Goal: Communication & Community: Connect with others

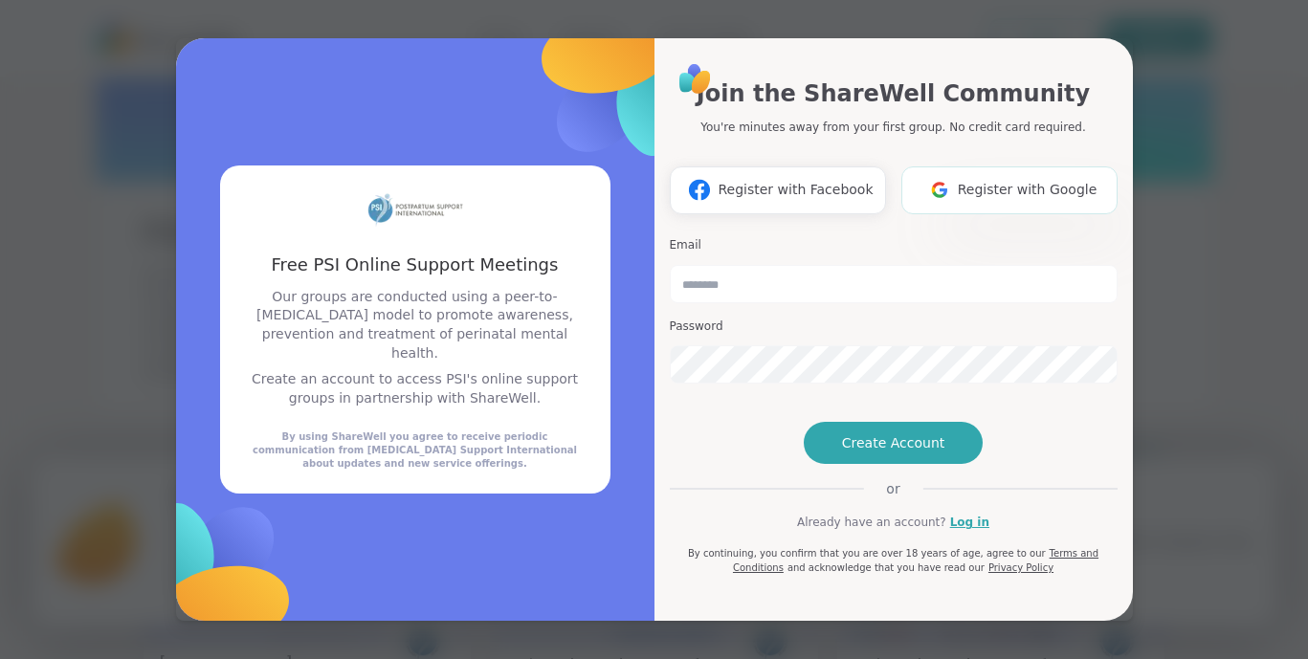
click at [1013, 180] on span "Register with Google" at bounding box center [1028, 190] width 140 height 20
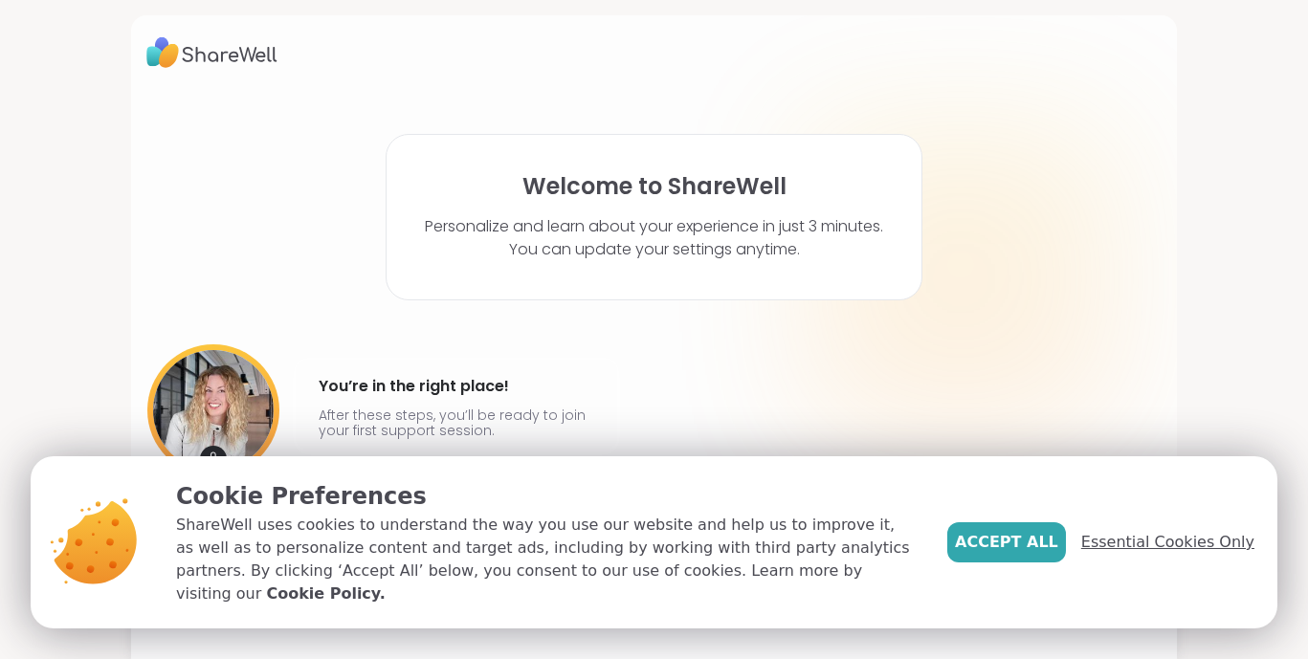
click at [1160, 554] on span "Essential Cookies Only" at bounding box center [1167, 542] width 173 height 23
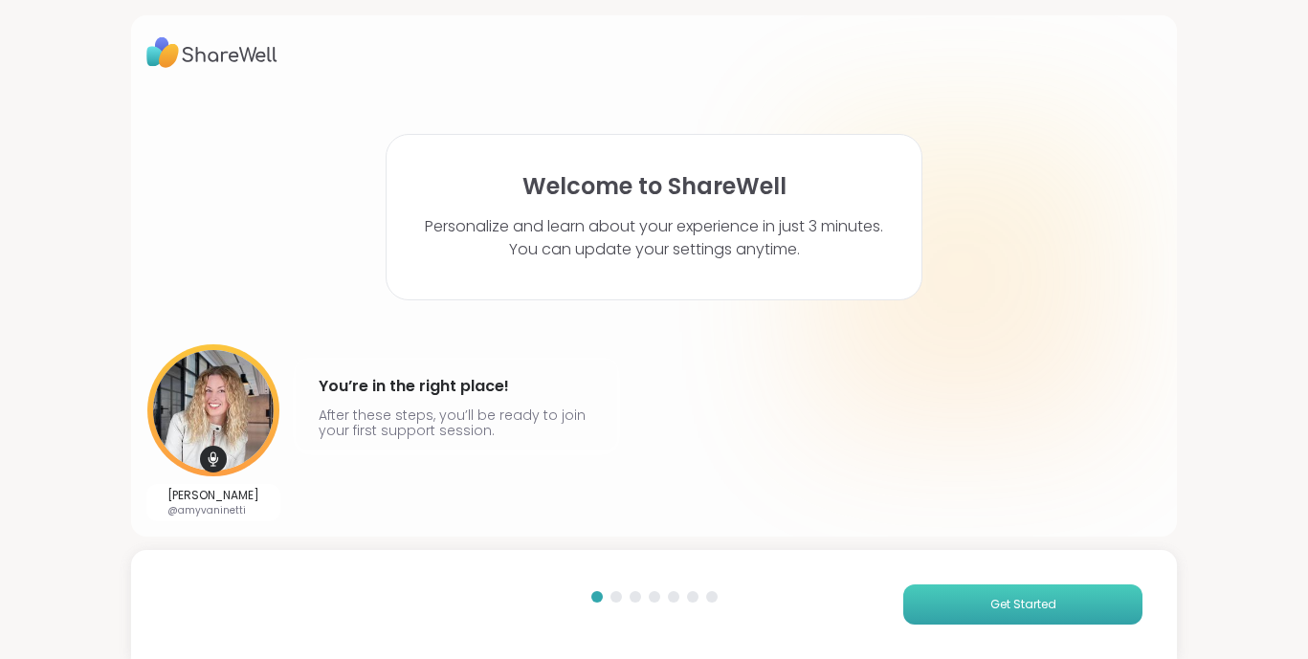
click at [1032, 607] on span "Get Started" at bounding box center [1023, 604] width 66 height 17
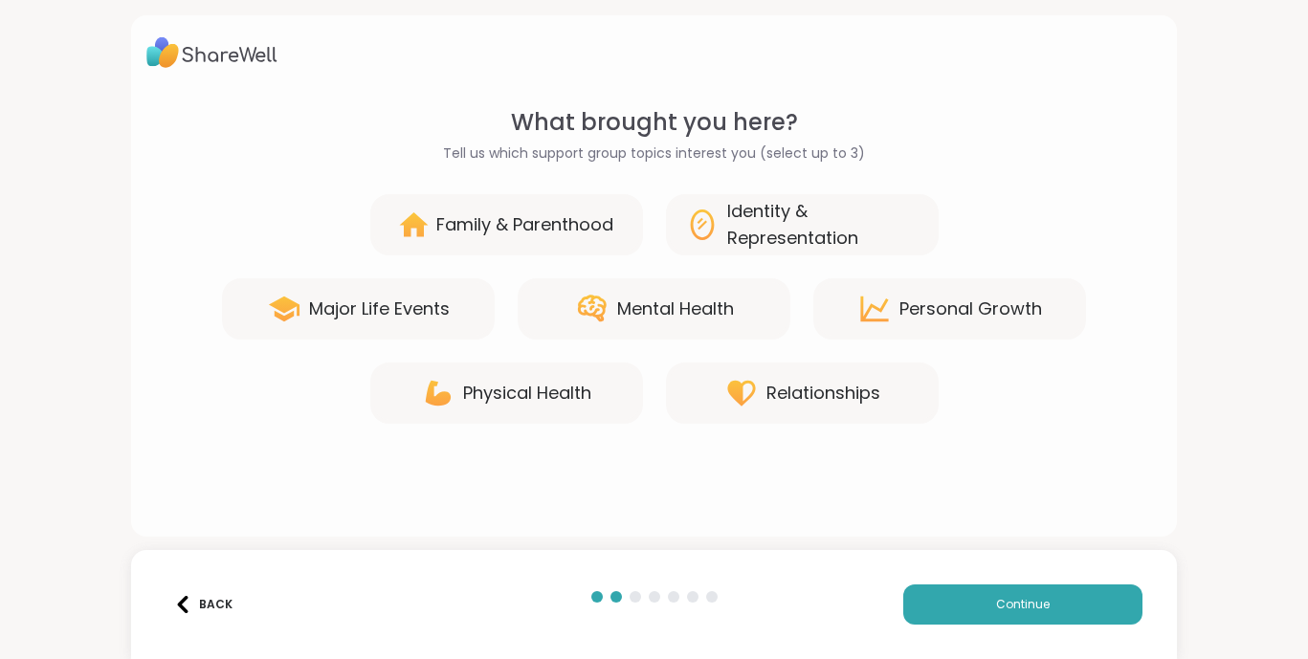
click at [531, 228] on div "Family & Parenthood" at bounding box center [524, 224] width 177 height 27
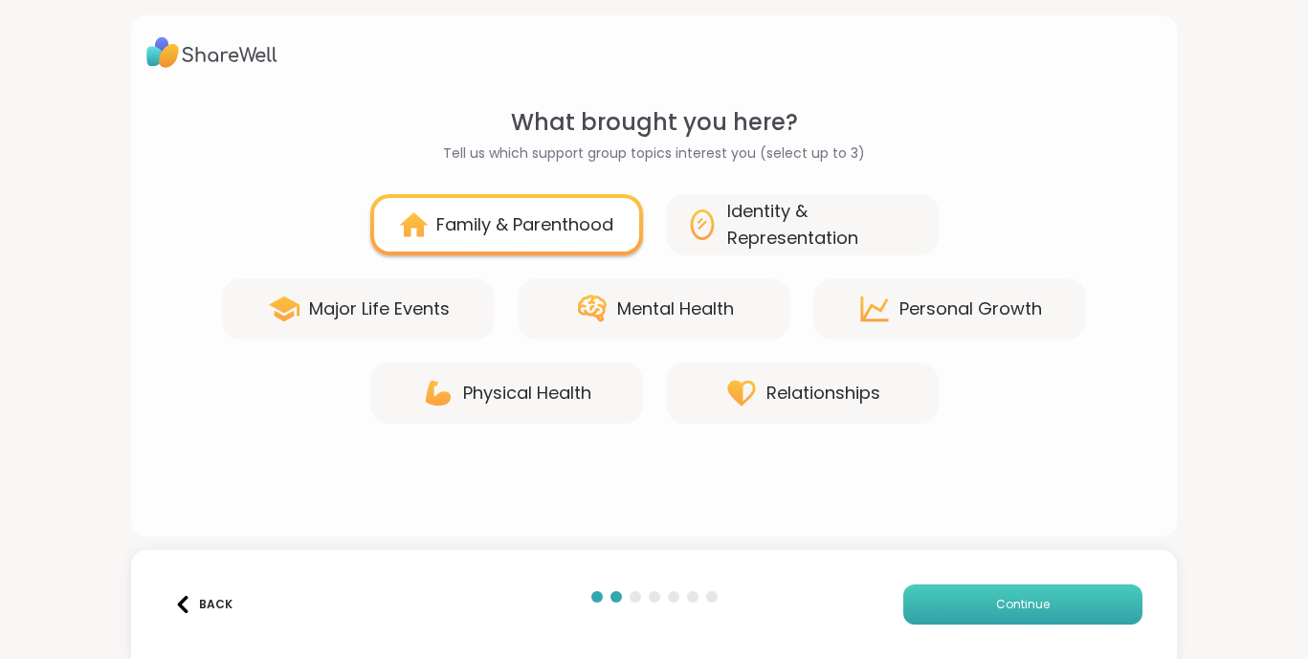
click at [998, 597] on span "Continue" at bounding box center [1023, 604] width 54 height 17
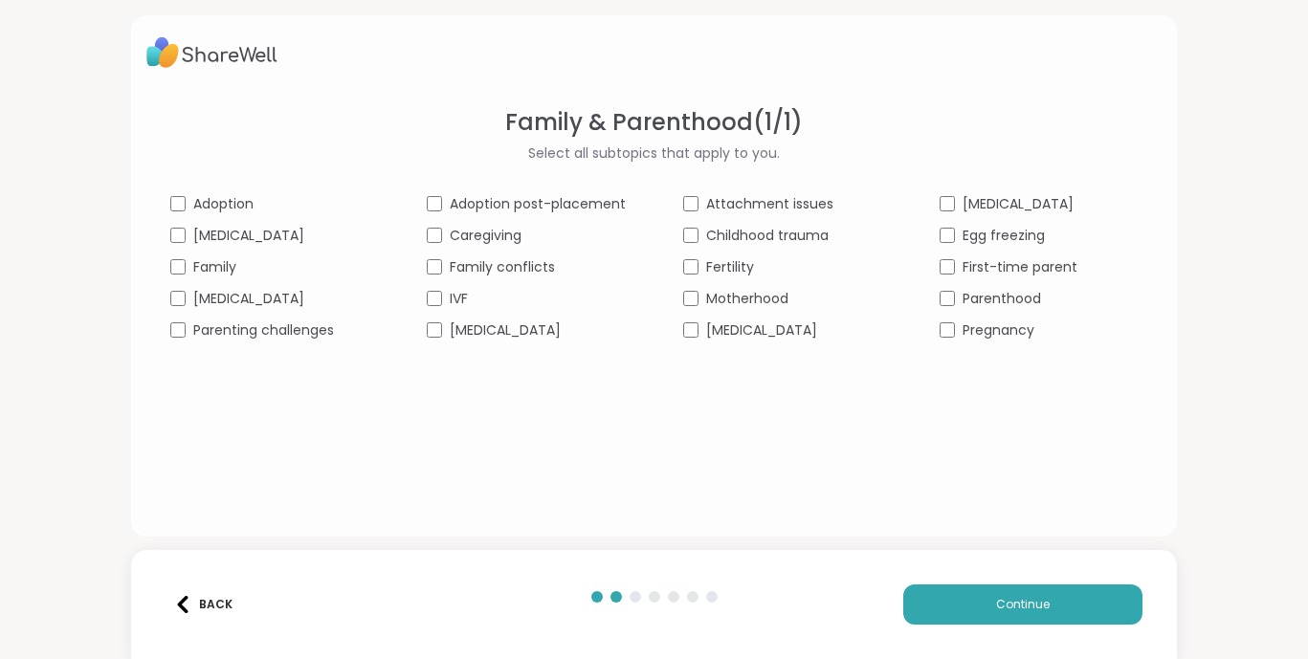
click at [1009, 297] on span "Parenthood" at bounding box center [1001, 299] width 78 height 20
click at [999, 189] on div "Family & Parenthood ( 1 / 1 ) Select all subtopics that apply to you. Adoption …" at bounding box center [654, 222] width 1016 height 235
click at [999, 208] on span "[MEDICAL_DATA]" at bounding box center [1017, 204] width 111 height 20
click at [729, 305] on span "Motherhood" at bounding box center [747, 299] width 82 height 20
click at [481, 237] on span "Caregiving" at bounding box center [486, 236] width 72 height 20
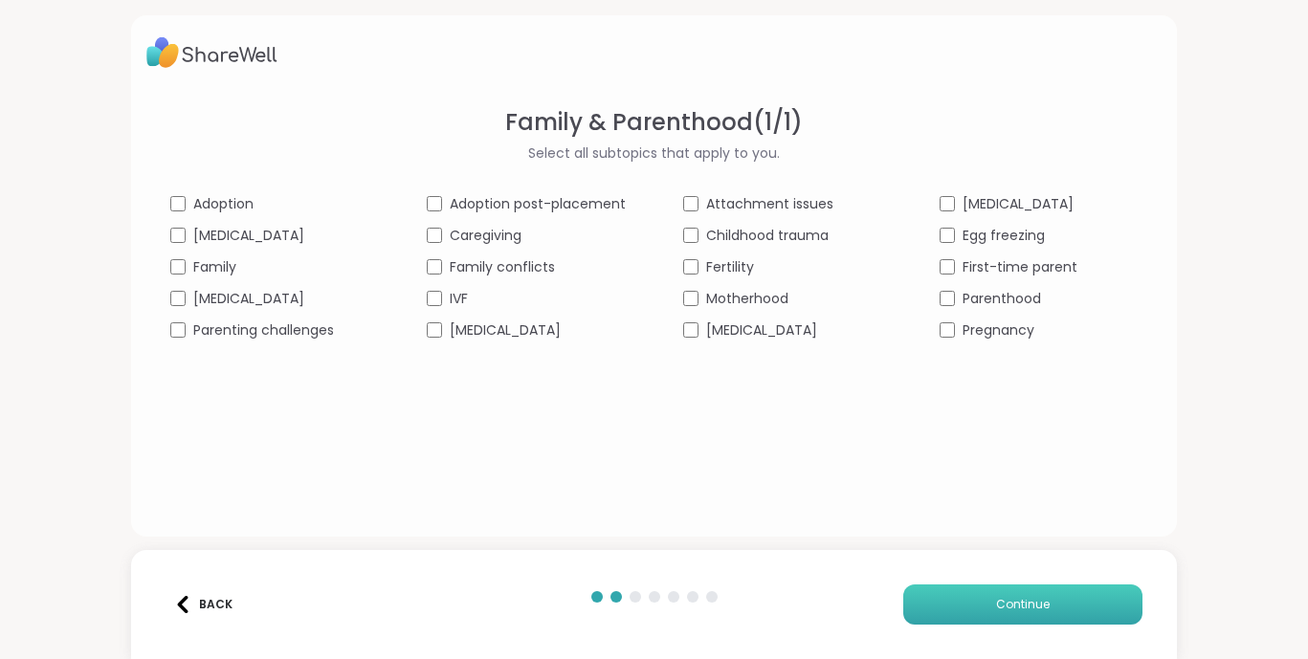
click at [938, 609] on button "Continue" at bounding box center [1022, 605] width 239 height 40
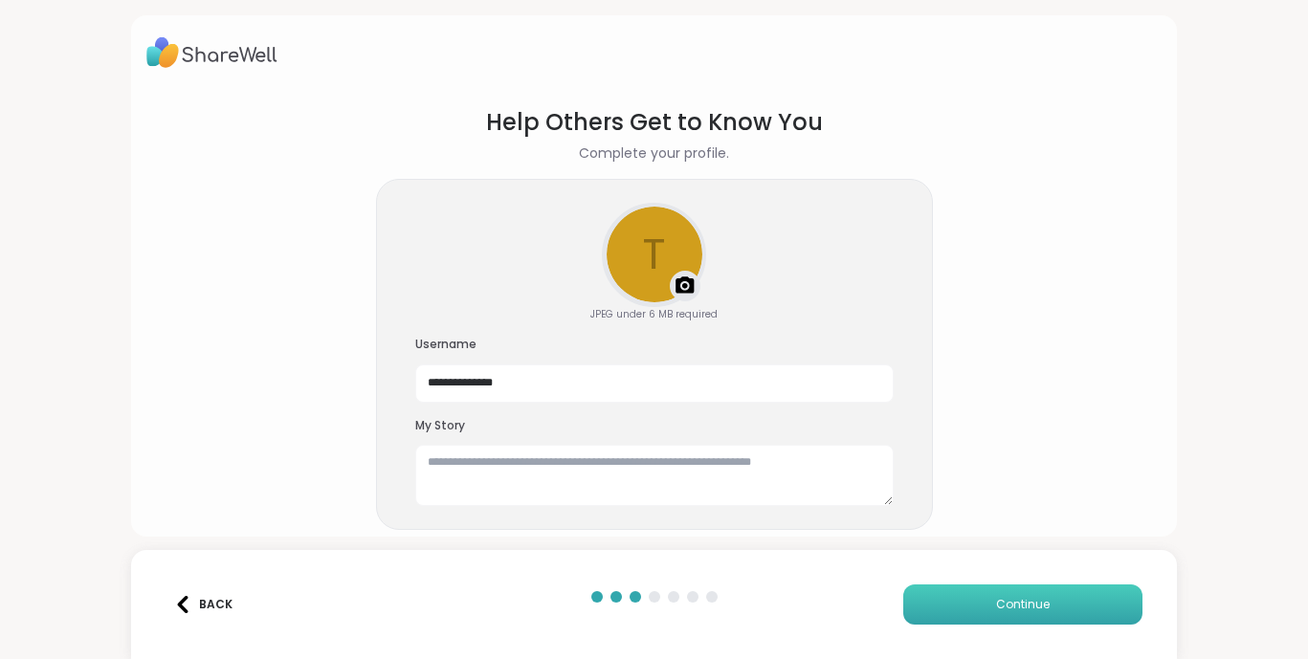
click at [938, 609] on button "Continue" at bounding box center [1022, 605] width 239 height 40
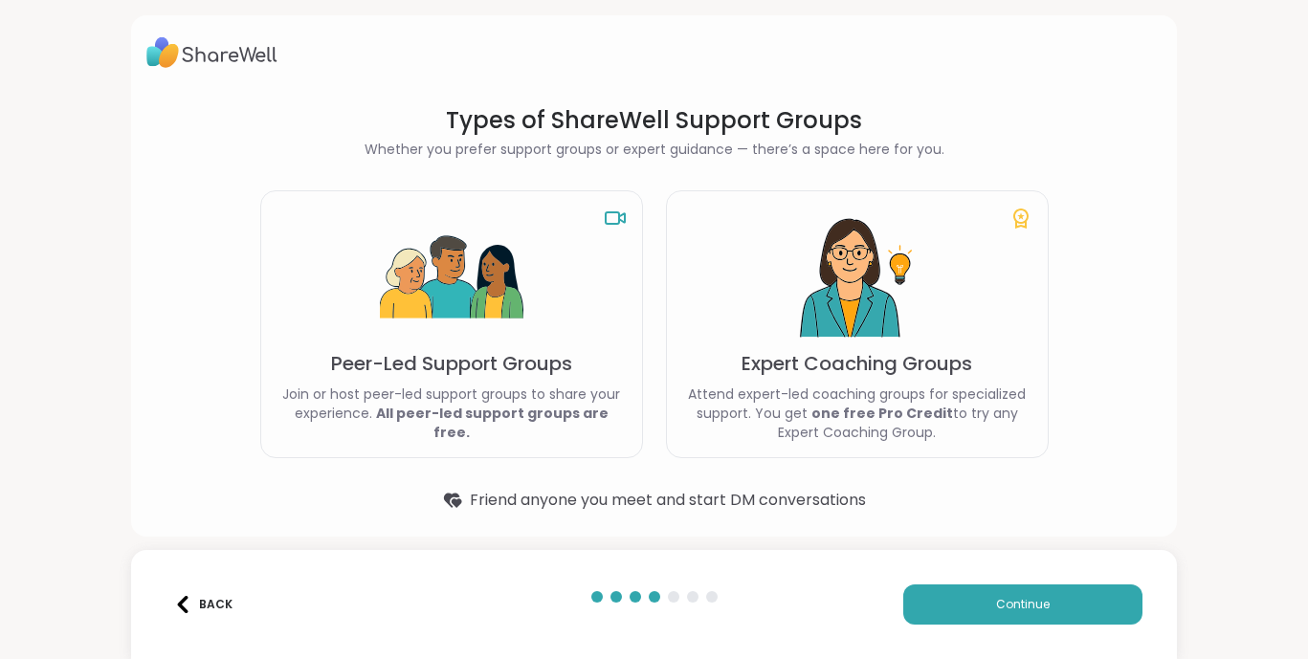
scroll to position [6, 0]
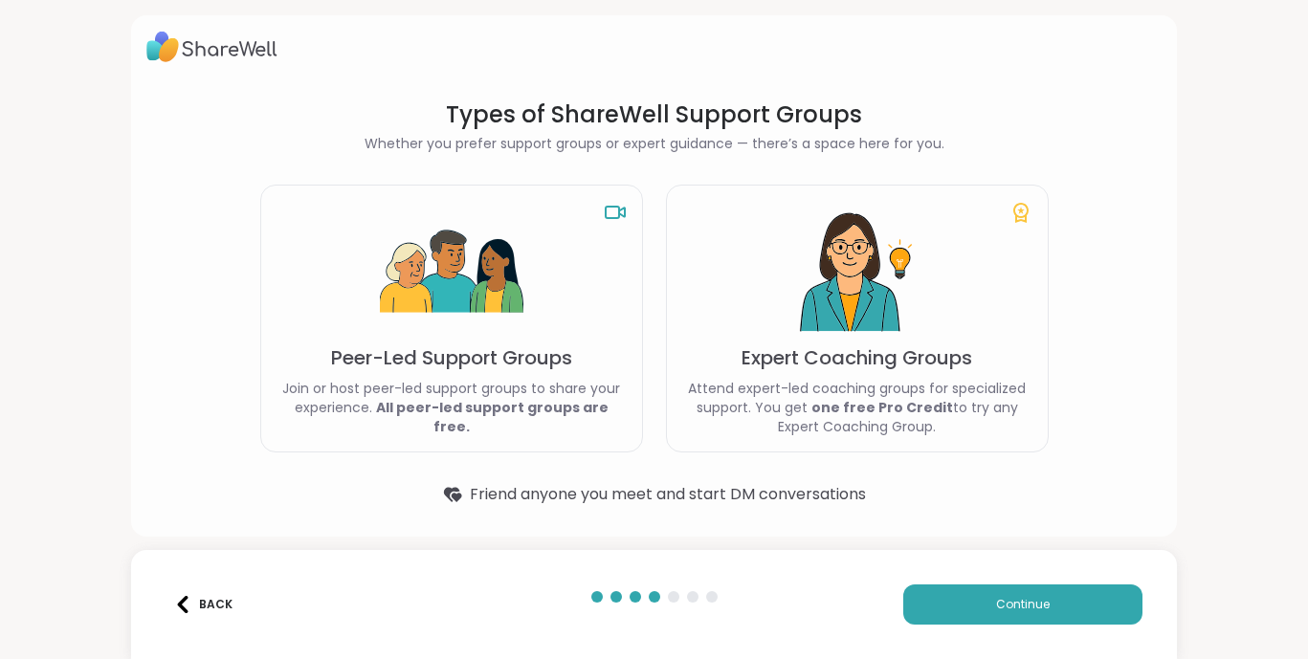
click at [541, 389] on p "Join or host peer-led support groups to share your experience. All peer-led sup…" at bounding box center [451, 407] width 350 height 57
click at [1059, 617] on button "Continue" at bounding box center [1022, 605] width 239 height 40
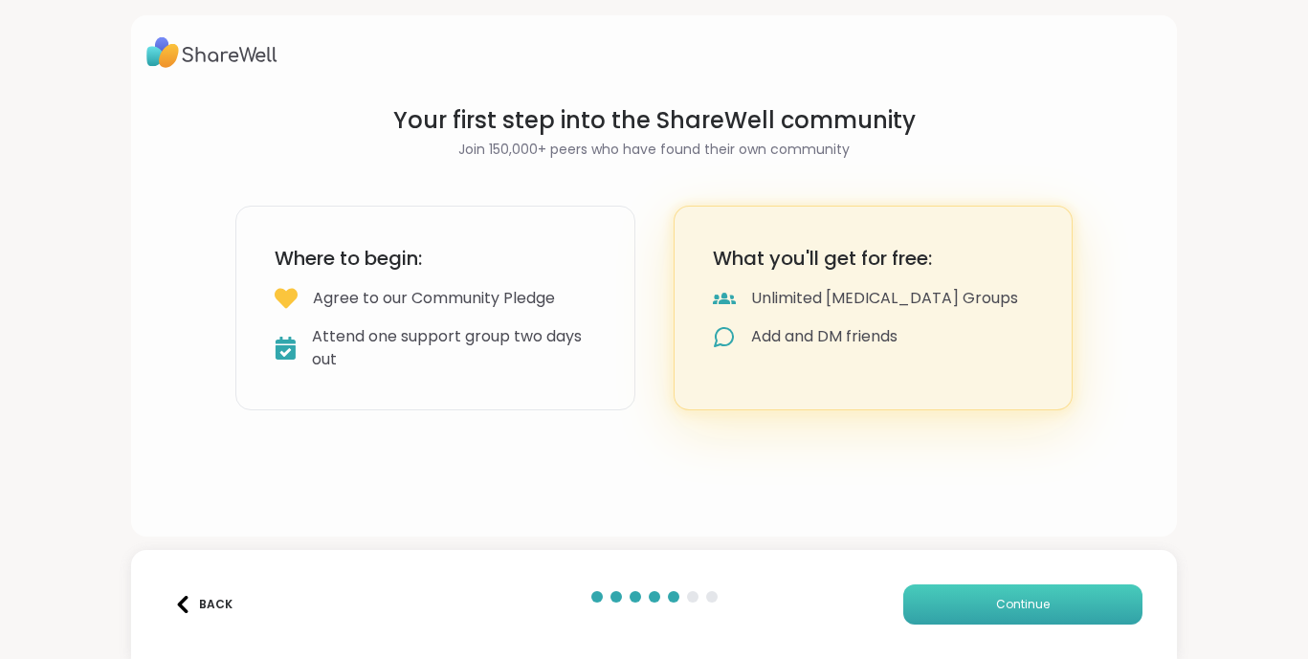
scroll to position [0, 0]
click at [1059, 617] on button "Continue" at bounding box center [1022, 605] width 239 height 40
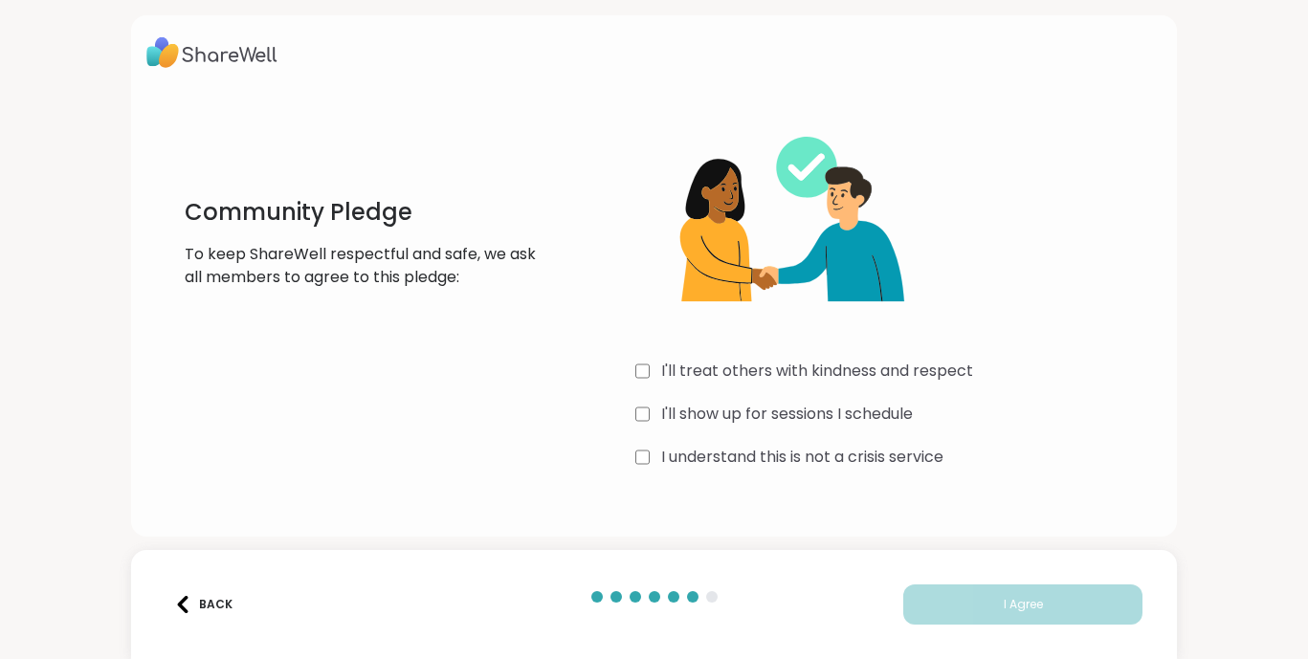
click at [913, 376] on label "I'll treat others with kindness and respect" at bounding box center [817, 371] width 312 height 23
click at [847, 420] on label "I'll show up for sessions I schedule" at bounding box center [787, 414] width 252 height 23
click at [844, 458] on label "I understand this is not a crisis service" at bounding box center [802, 457] width 282 height 23
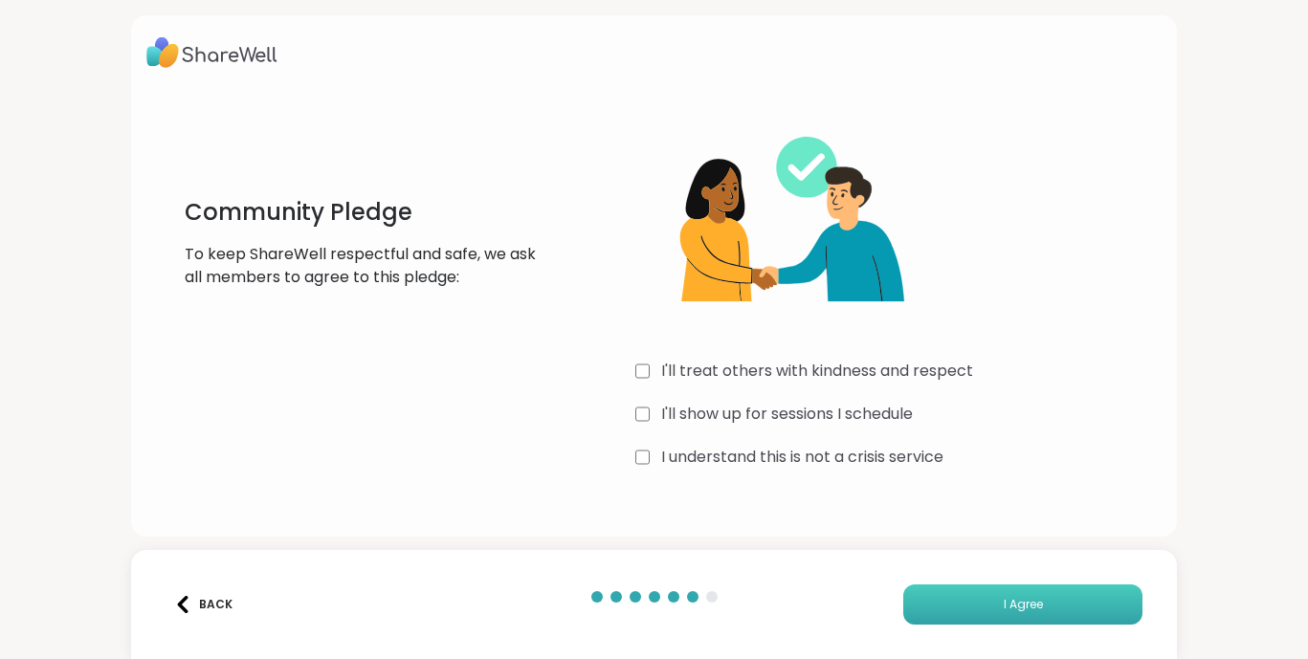
click at [989, 610] on button "I Agree" at bounding box center [1022, 605] width 239 height 40
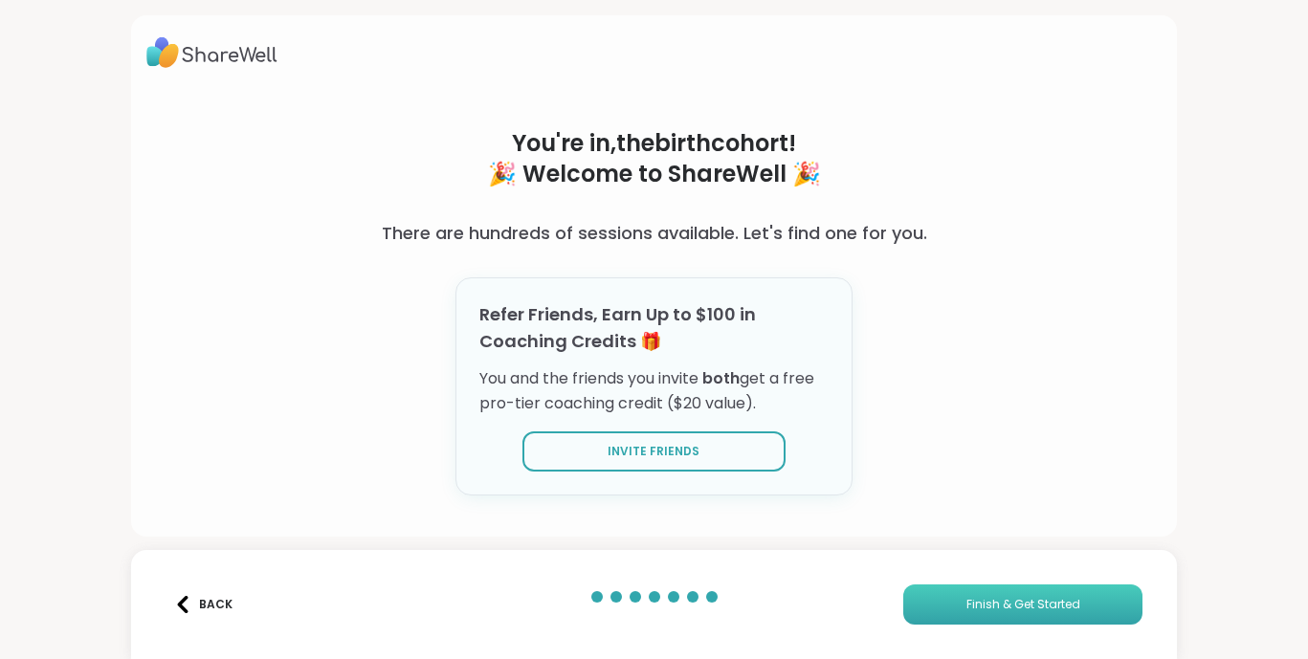
click at [989, 610] on span "Finish & Get Started" at bounding box center [1023, 604] width 114 height 17
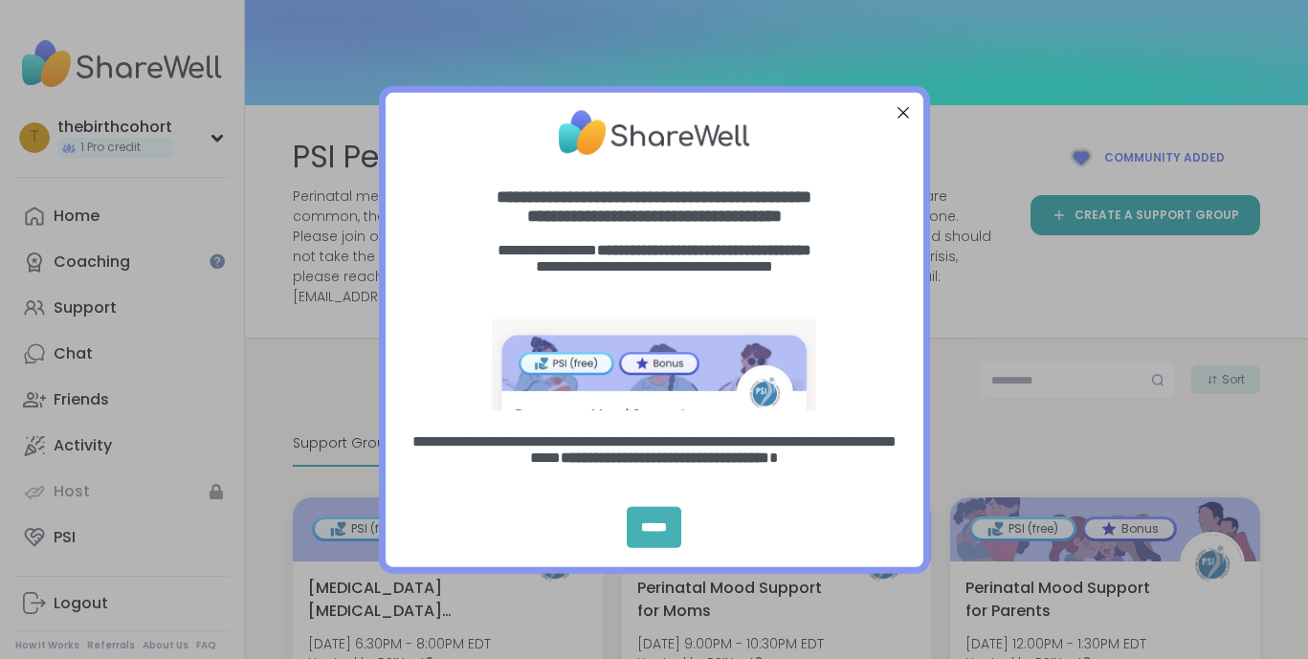
click at [654, 534] on div "*****" at bounding box center [654, 527] width 55 height 41
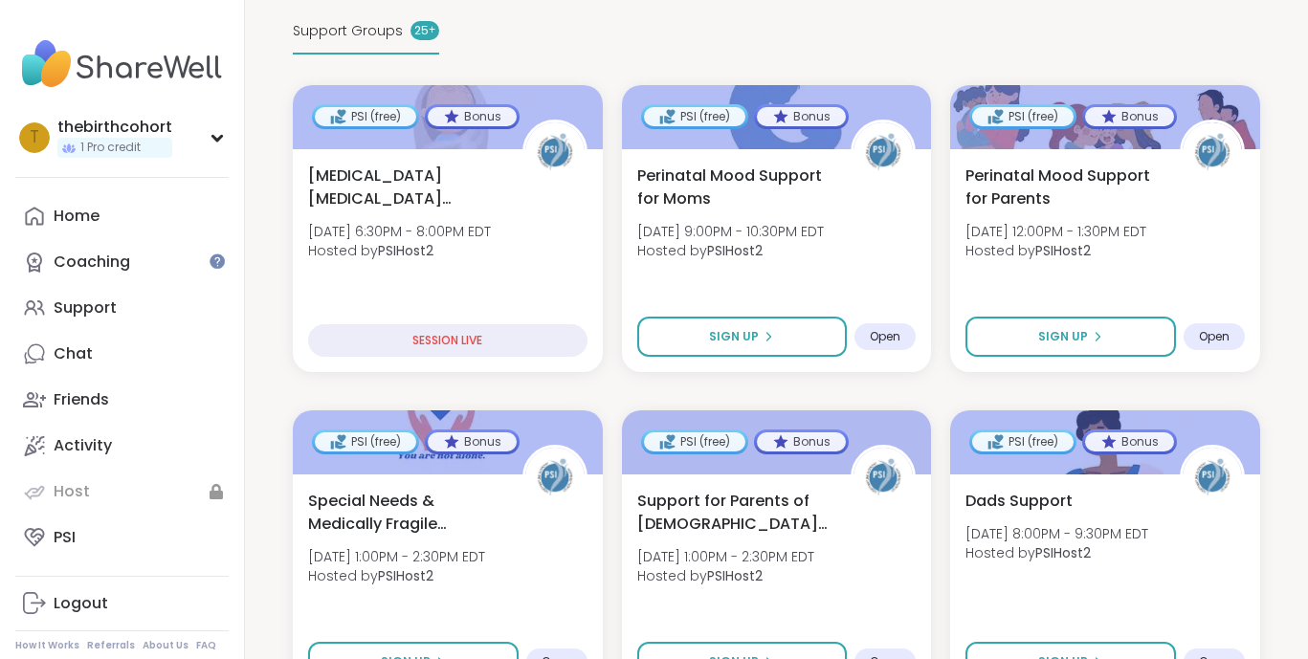
scroll to position [431, 0]
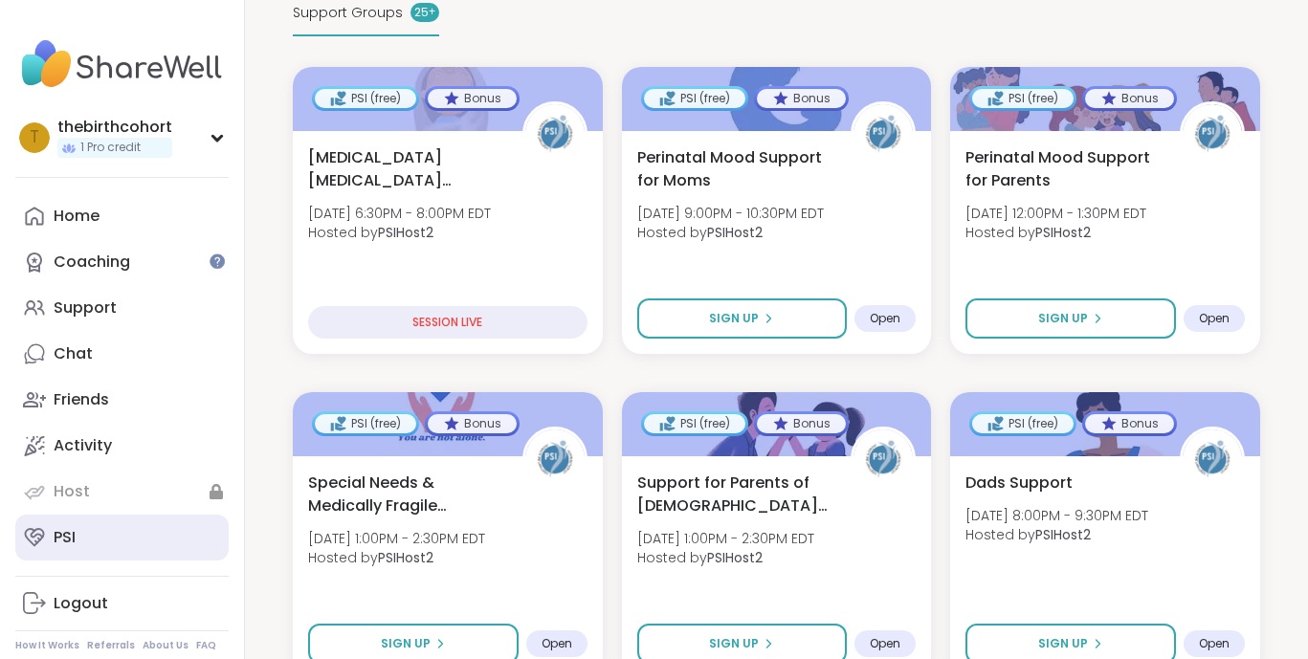
click at [75, 531] on div "PSI" at bounding box center [65, 537] width 22 height 21
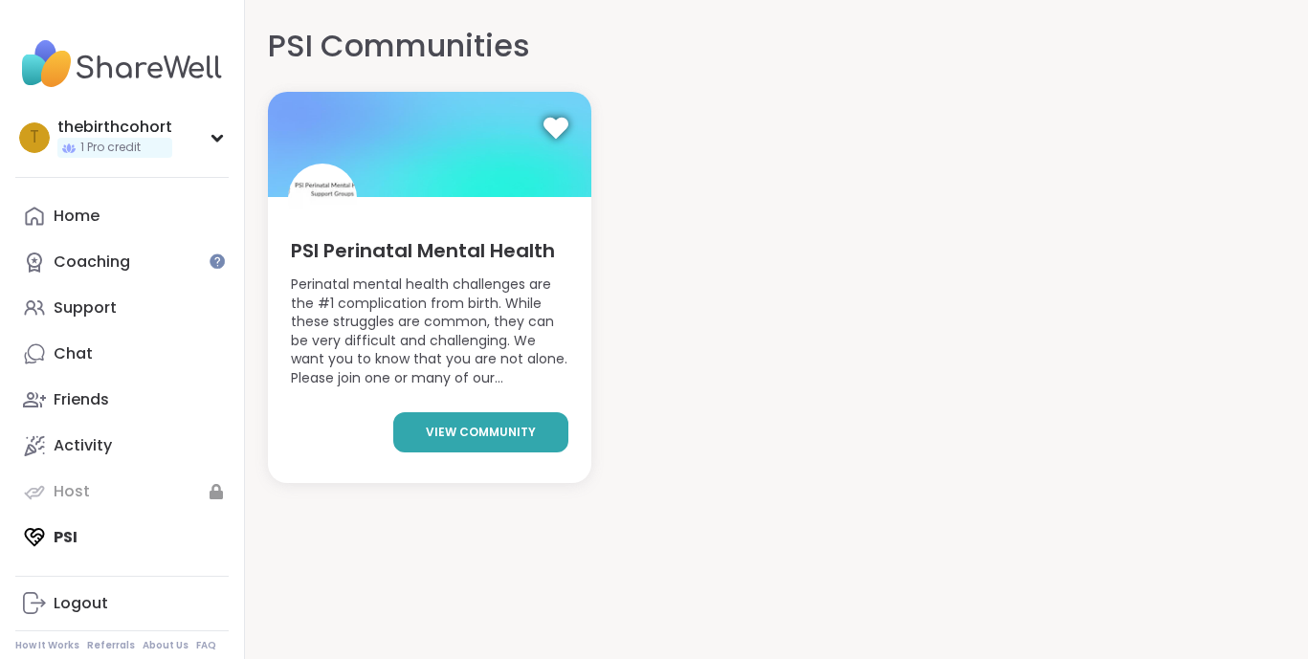
click at [488, 435] on span "view community" at bounding box center [481, 432] width 110 height 17
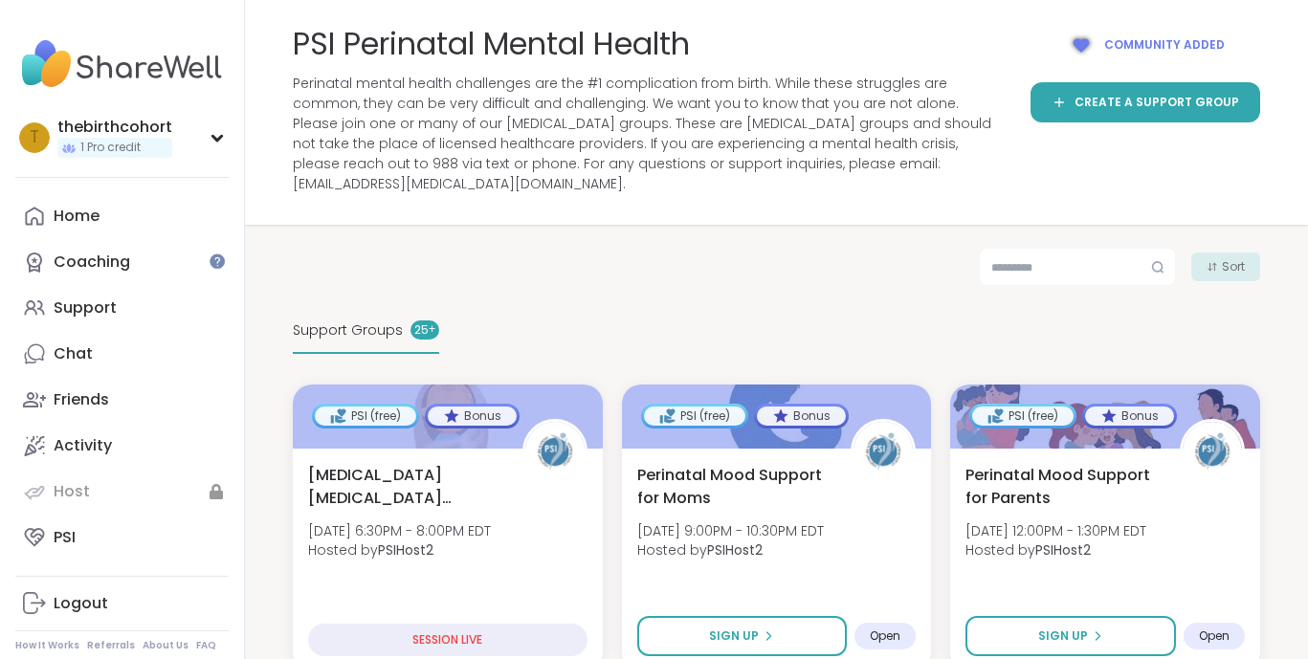
scroll to position [115, 0]
